Goal: Information Seeking & Learning: Understand process/instructions

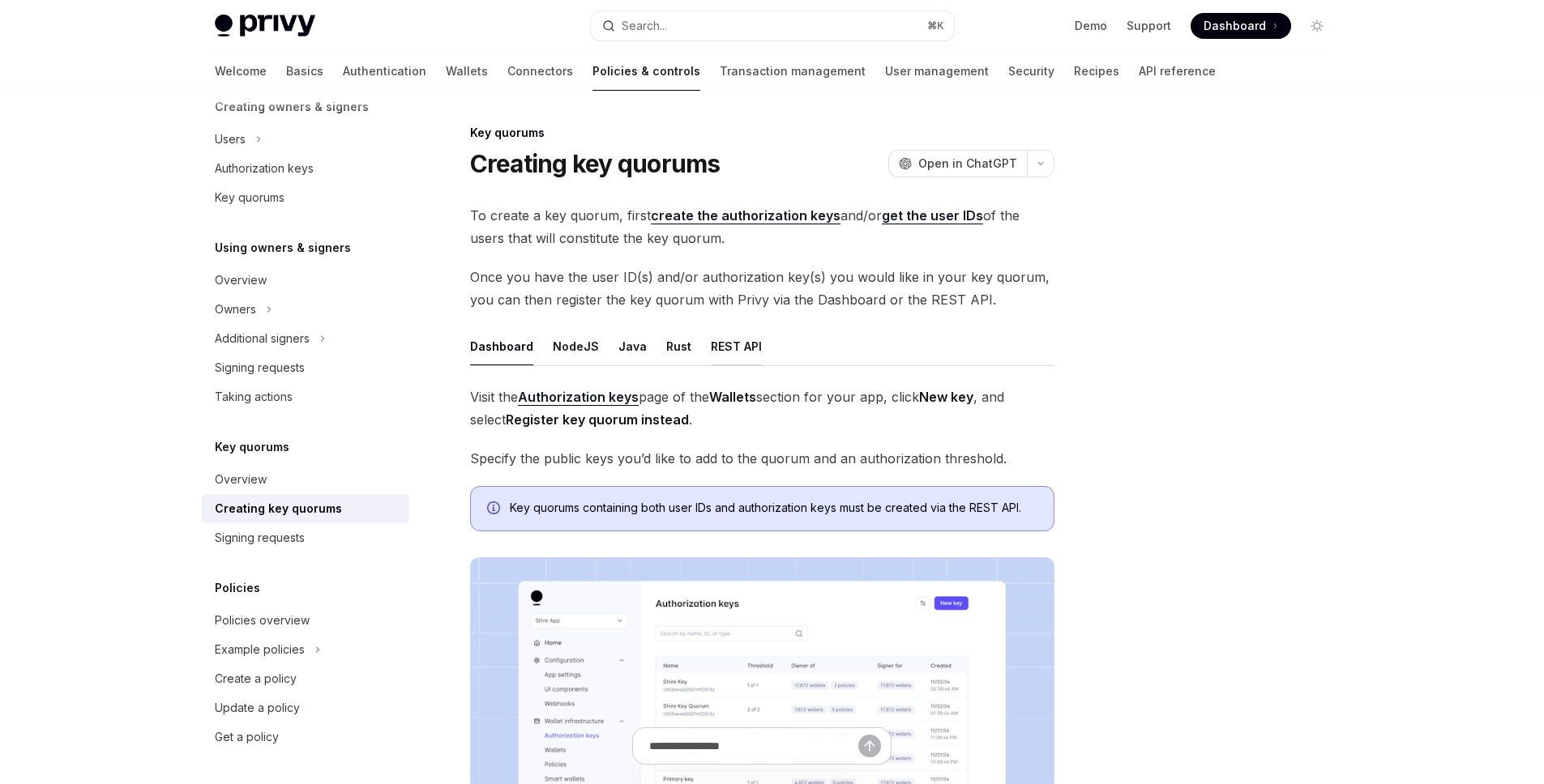
click at [735, 341] on div "REST API" at bounding box center [736, 346] width 51 height 38
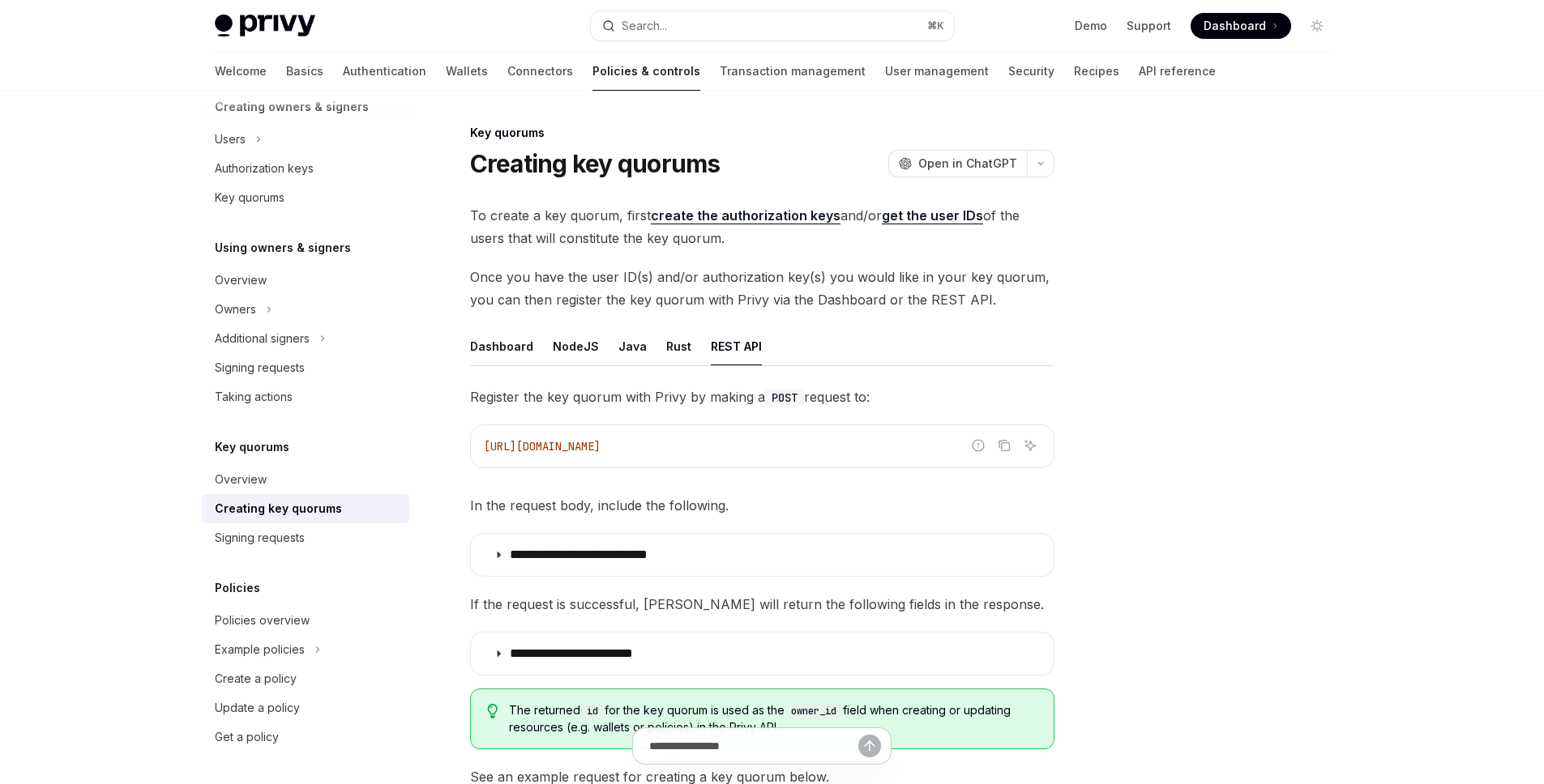
type textarea "*"
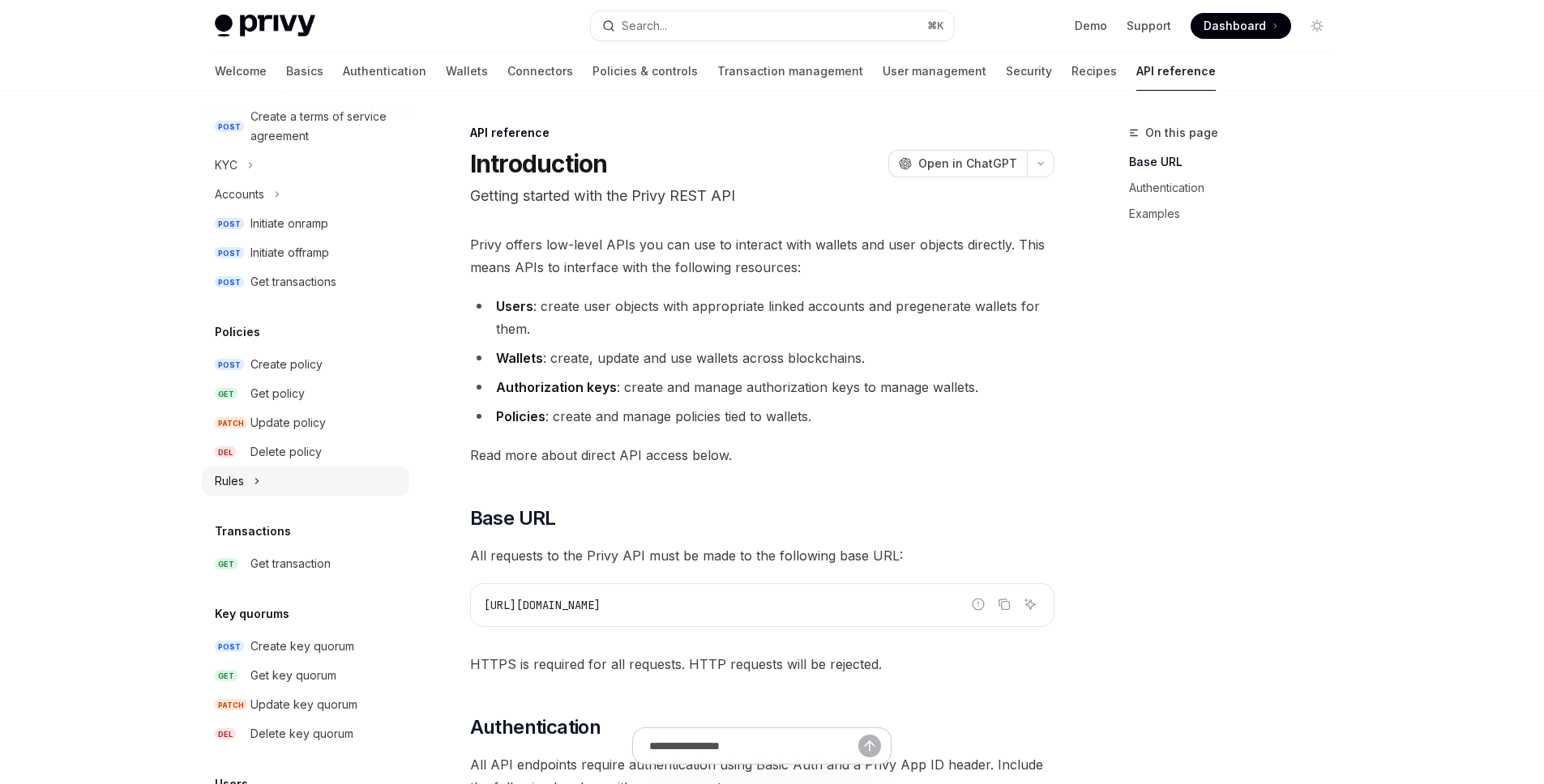
scroll to position [919, 0]
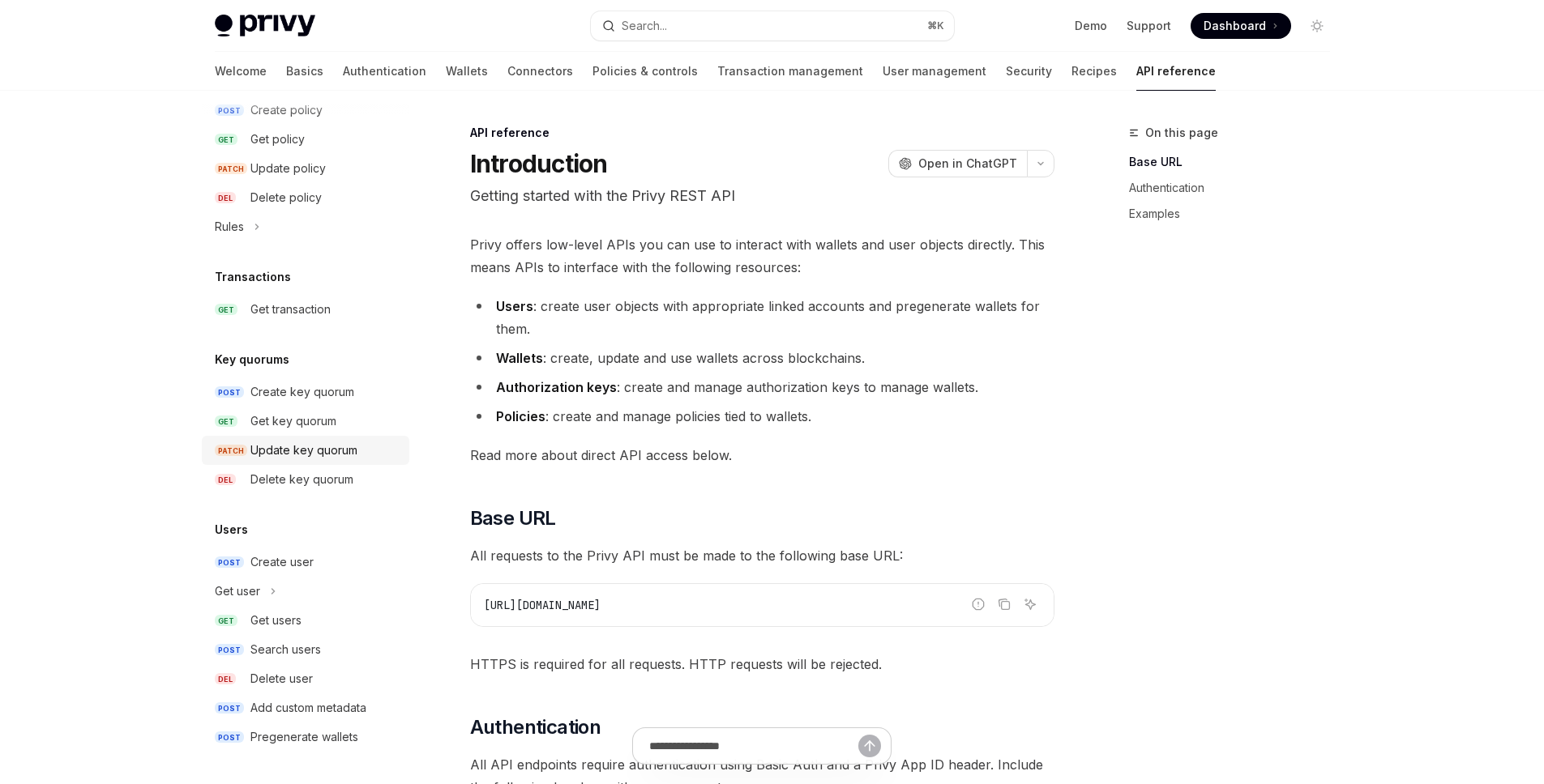
click at [302, 454] on div "Update key quorum" at bounding box center [304, 450] width 107 height 19
type textarea "*"
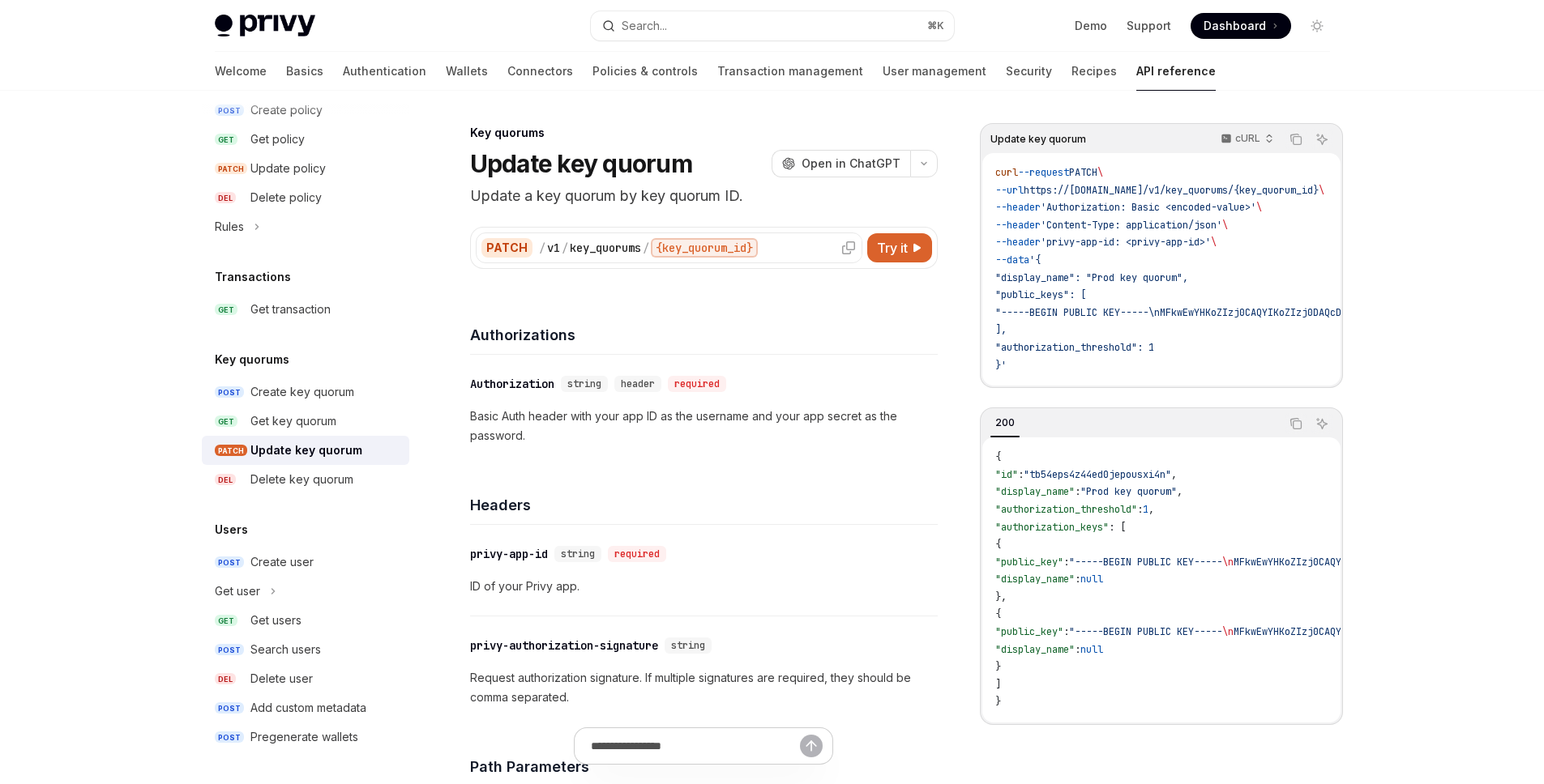
click at [842, 249] on icon at bounding box center [849, 248] width 13 height 13
